Goal: Information Seeking & Learning: Learn about a topic

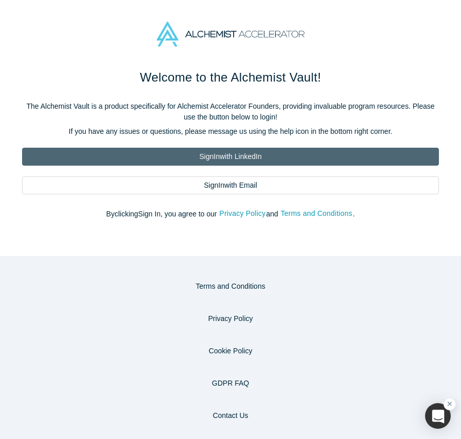
click at [246, 162] on link "Sign In with LinkedIn" at bounding box center [230, 157] width 416 height 18
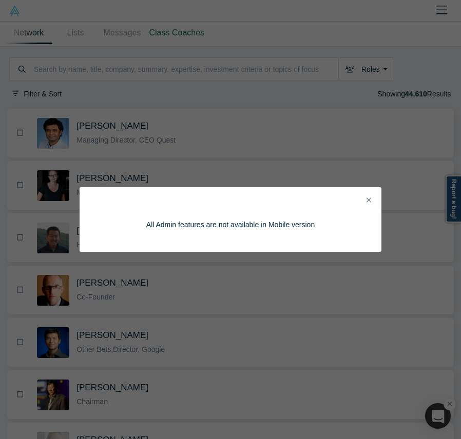
click at [369, 197] on icon "Close" at bounding box center [368, 199] width 5 height 7
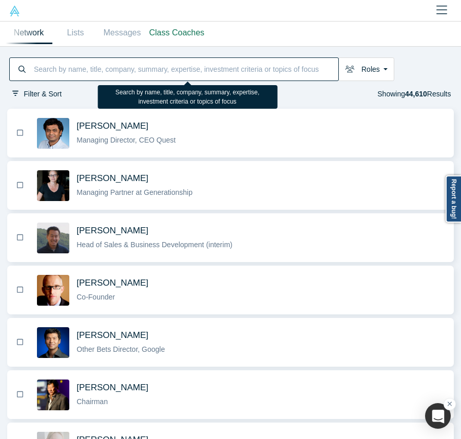
click at [83, 68] on input at bounding box center [185, 69] width 305 height 21
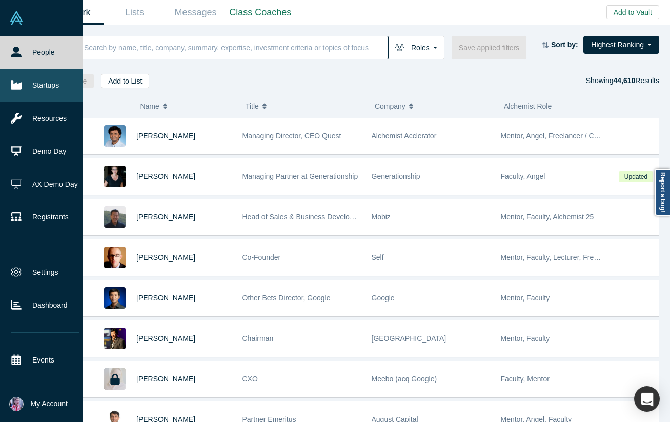
click at [54, 83] on link "Startups" at bounding box center [45, 85] width 90 height 33
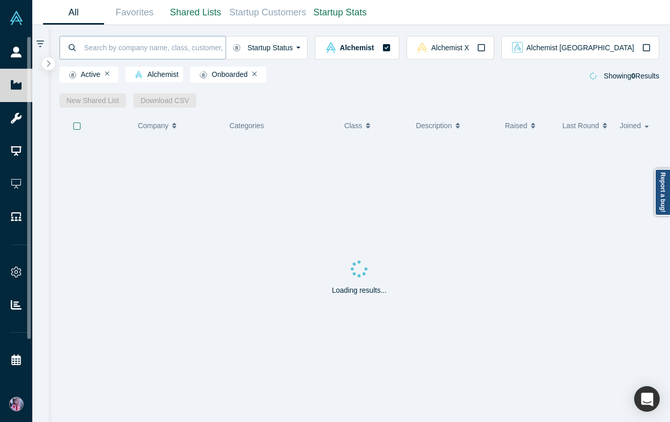
click at [113, 46] on input at bounding box center [154, 47] width 143 height 24
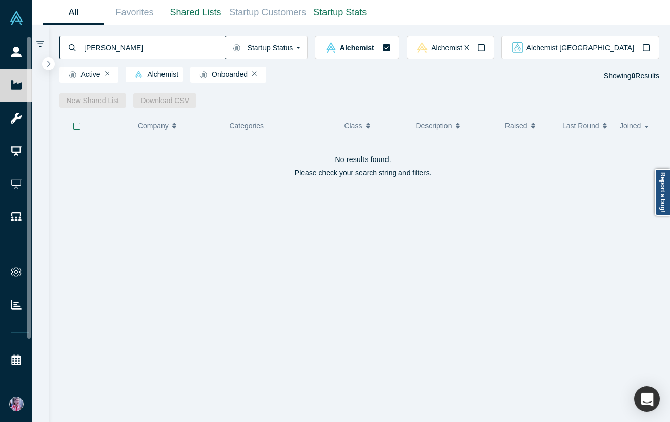
type input "anastasia"
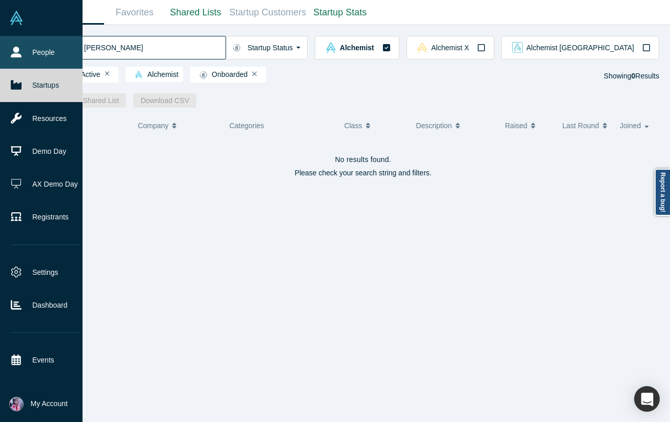
click at [26, 51] on link "People" at bounding box center [45, 52] width 90 height 33
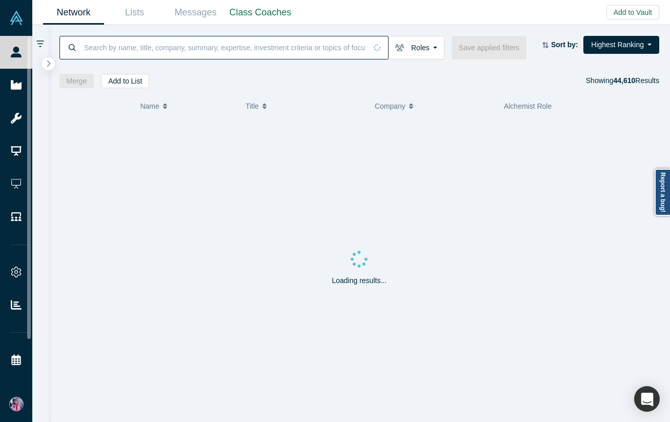
click at [94, 51] on input at bounding box center [225, 47] width 284 height 24
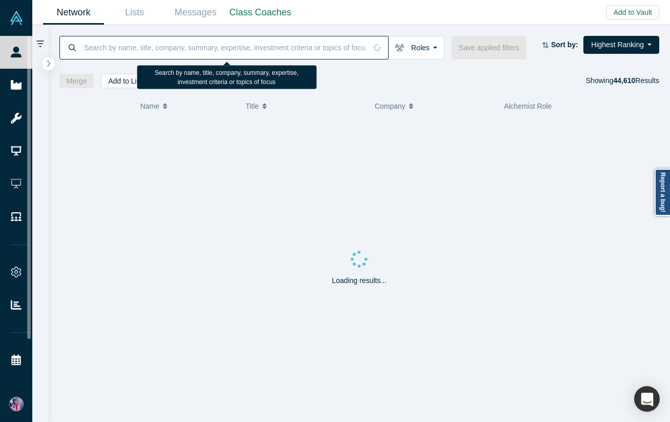
paste input "Andrés Valdivieso"
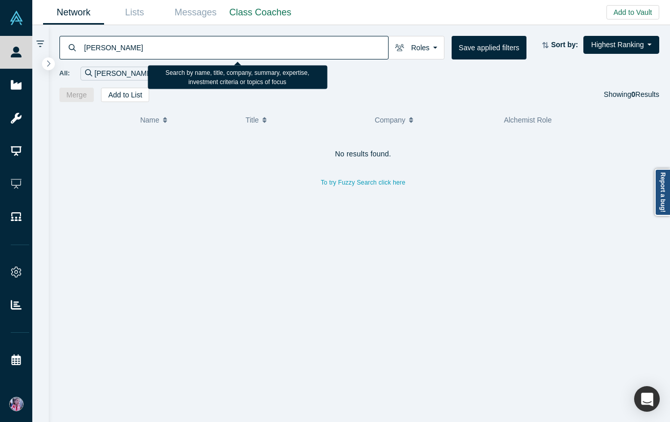
click at [102, 49] on input "Andrés Valdivieso" at bounding box center [235, 47] width 305 height 24
type input "Andres Valdivieso"
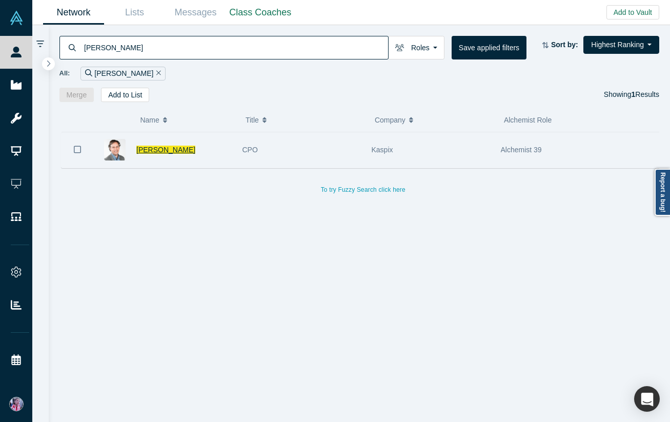
click at [172, 149] on span "Andres Valdivieso" at bounding box center [165, 150] width 59 height 8
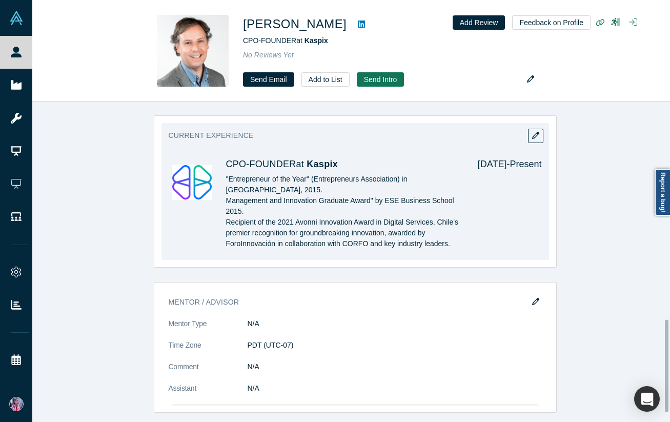
scroll to position [757, 0]
click at [310, 168] on span "Kaspix" at bounding box center [322, 165] width 31 height 10
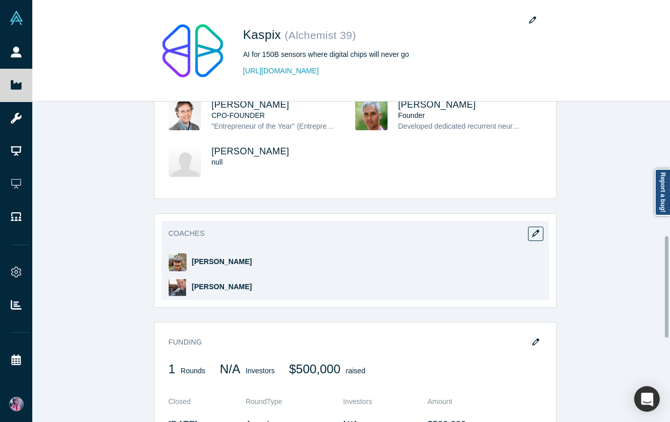
scroll to position [431, 0]
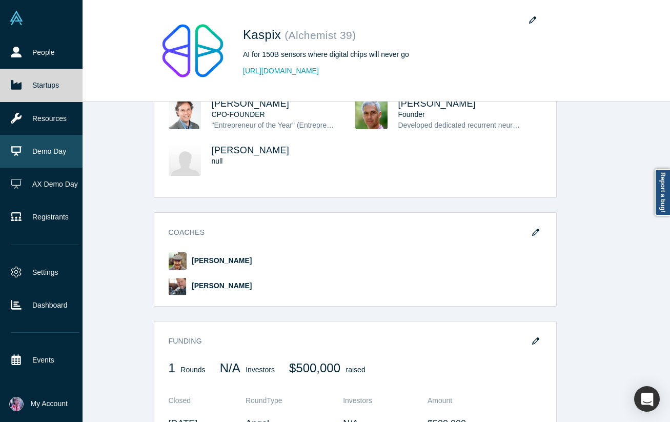
click at [46, 153] on link "Demo Day" at bounding box center [45, 151] width 90 height 33
